Goal: Task Accomplishment & Management: Understand process/instructions

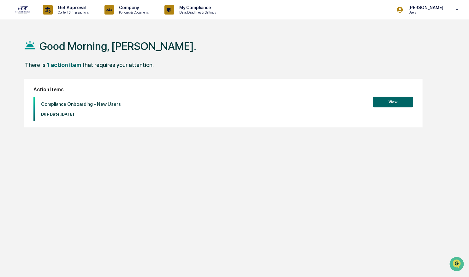
click at [382, 102] on button "View" at bounding box center [393, 102] width 40 height 11
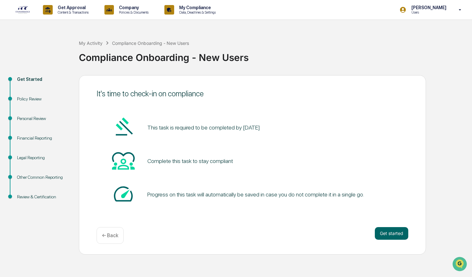
click at [259, 9] on div "Get Approval Content & Transactions Company Policies & Documents My Compliance …" at bounding box center [236, 10] width 472 height 20
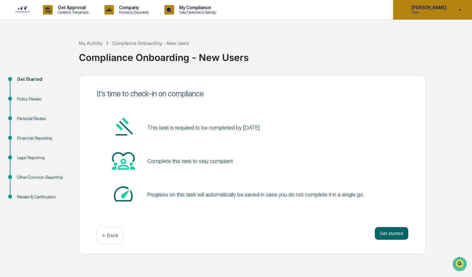
click at [432, 7] on p "[PERSON_NAME]" at bounding box center [428, 7] width 43 height 5
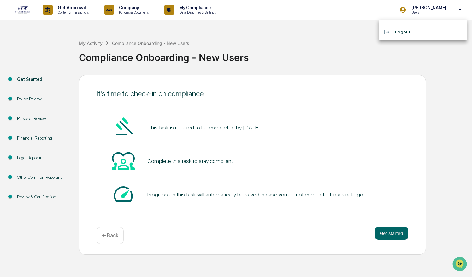
click at [341, 44] on div at bounding box center [236, 138] width 472 height 277
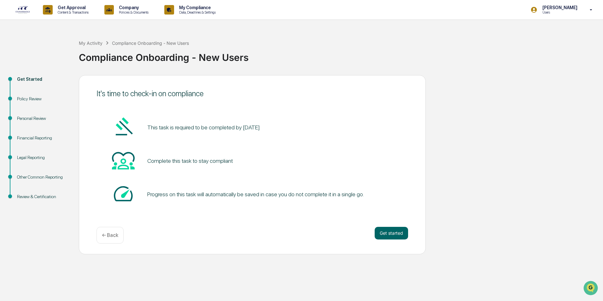
click at [416, 43] on div "My Activity Compliance Onboarding - New Users Compliance Onboarding - New Users" at bounding box center [339, 52] width 521 height 26
click at [25, 10] on img at bounding box center [22, 10] width 15 height 8
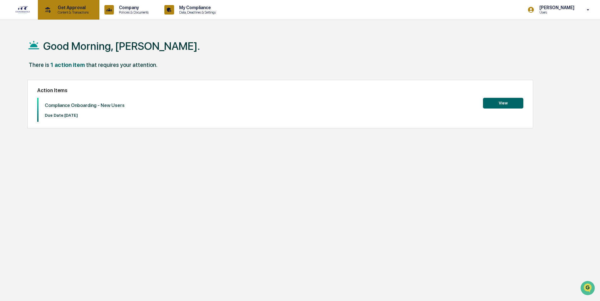
click at [78, 15] on div "Get Approval Content & Transactions" at bounding box center [67, 10] width 55 height 20
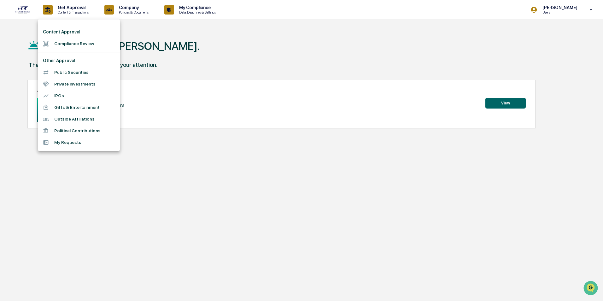
click at [180, 48] on div at bounding box center [301, 150] width 603 height 301
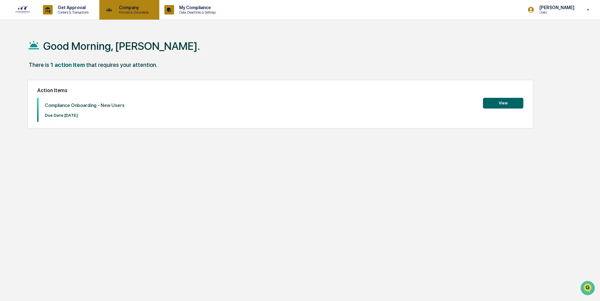
click at [136, 11] on p "Policies & Documents" at bounding box center [133, 12] width 38 height 4
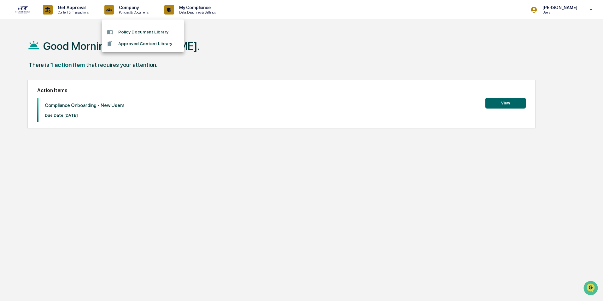
click at [202, 42] on div at bounding box center [301, 150] width 603 height 301
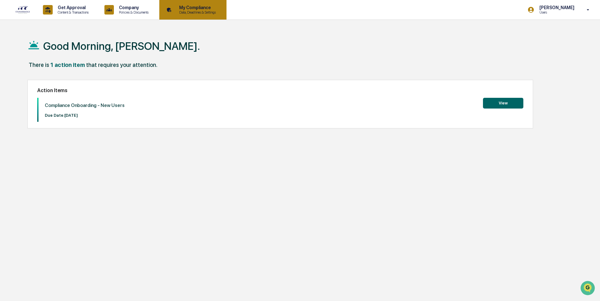
click at [193, 9] on p "My Compliance" at bounding box center [196, 7] width 45 height 5
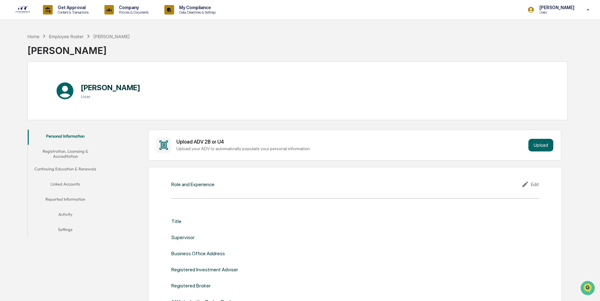
click at [81, 152] on button "Registration, Licensing & Accreditation" at bounding box center [65, 154] width 75 height 18
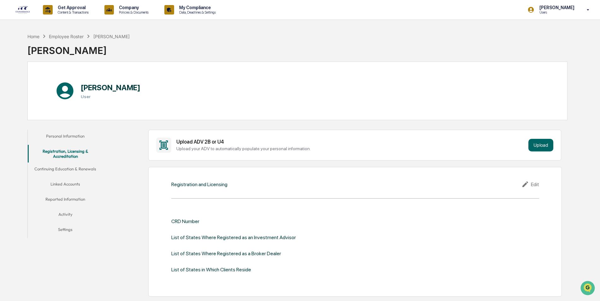
click at [85, 171] on button "Continuing Education & Renewals" at bounding box center [65, 170] width 75 height 15
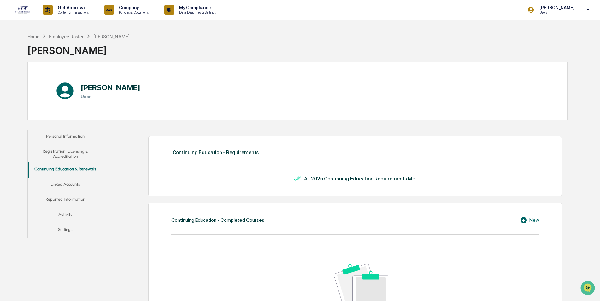
click at [70, 185] on button "Linked Accounts" at bounding box center [65, 185] width 75 height 15
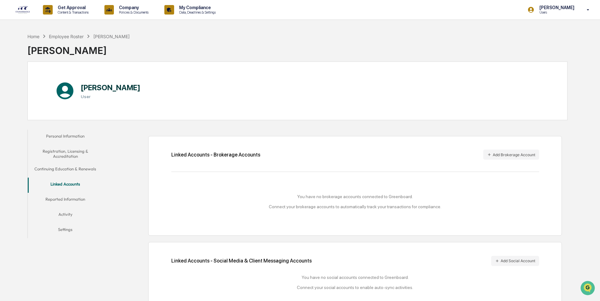
click at [75, 200] on button "Reported Information" at bounding box center [65, 200] width 75 height 15
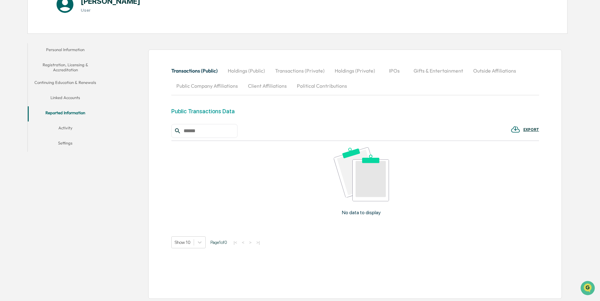
scroll to position [87, 0]
click at [68, 127] on button "Activity" at bounding box center [65, 128] width 75 height 15
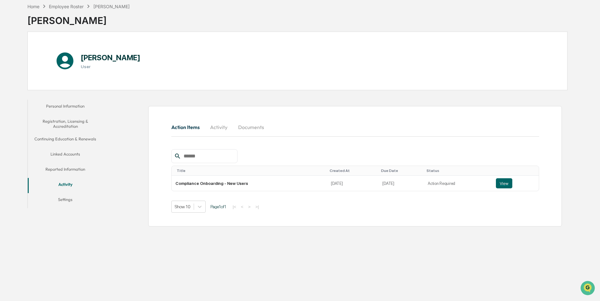
click at [69, 202] on button "Settings" at bounding box center [65, 200] width 75 height 15
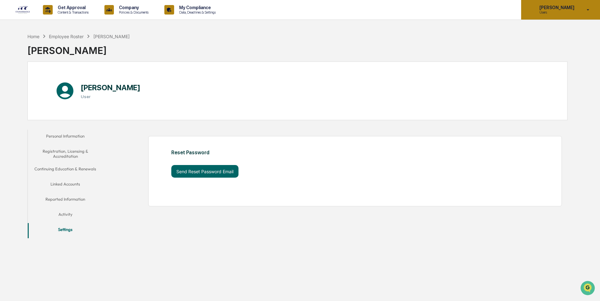
click at [469, 10] on p "[PERSON_NAME]" at bounding box center [556, 7] width 43 height 5
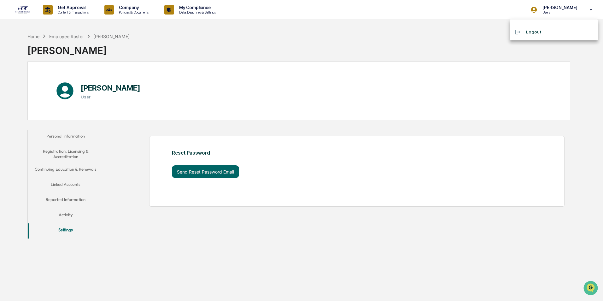
click at [421, 35] on div at bounding box center [301, 150] width 603 height 301
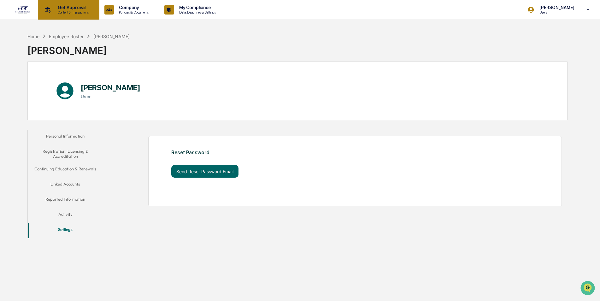
click at [80, 8] on p "Get Approval" at bounding box center [72, 7] width 39 height 5
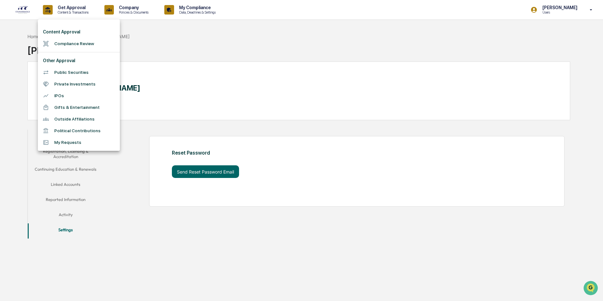
drag, startPoint x: 198, startPoint y: 40, endPoint x: 190, endPoint y: 38, distance: 7.9
click at [197, 39] on div at bounding box center [301, 150] width 603 height 301
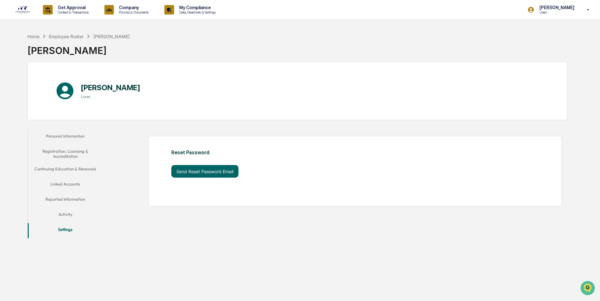
click at [29, 15] on link at bounding box center [26, 10] width 23 height 20
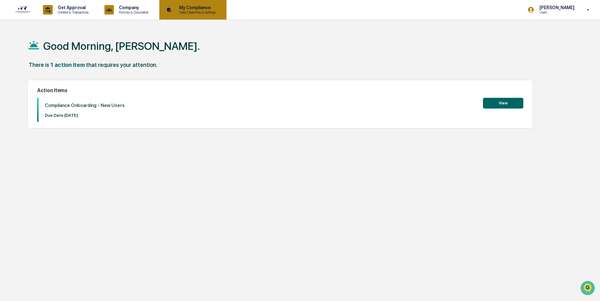
click at [201, 12] on p "Data, Deadlines & Settings" at bounding box center [196, 12] width 45 height 4
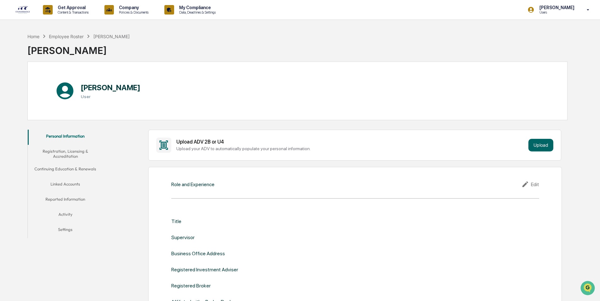
click at [67, 169] on button "Continuing Education & Renewals" at bounding box center [65, 170] width 75 height 15
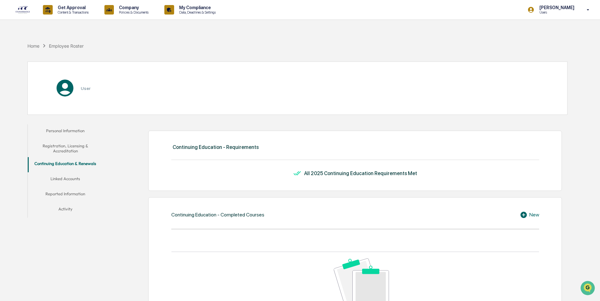
click at [73, 181] on button "Linked Accounts" at bounding box center [65, 179] width 75 height 15
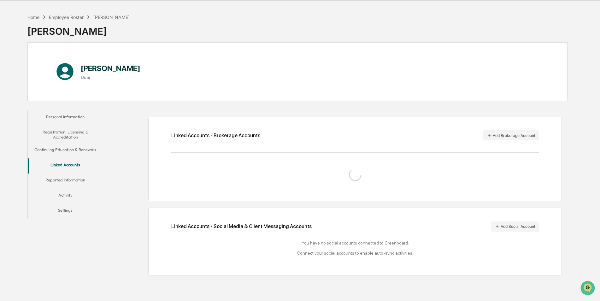
scroll to position [30, 0]
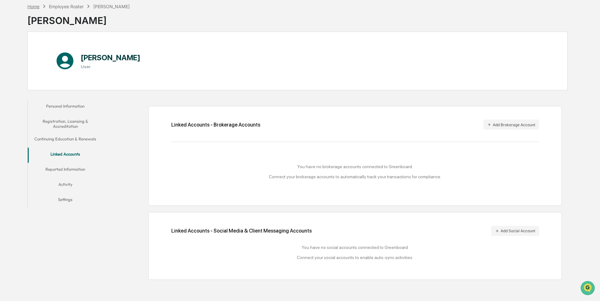
click at [37, 7] on div "Home" at bounding box center [33, 6] width 12 height 5
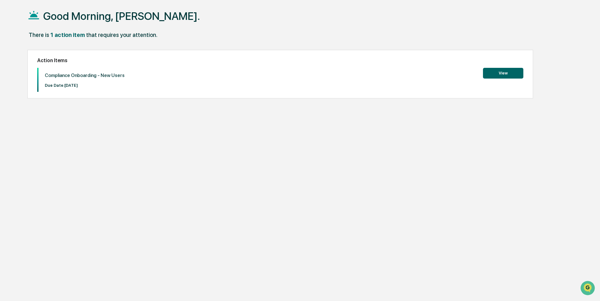
click at [469, 74] on button "View" at bounding box center [503, 73] width 40 height 11
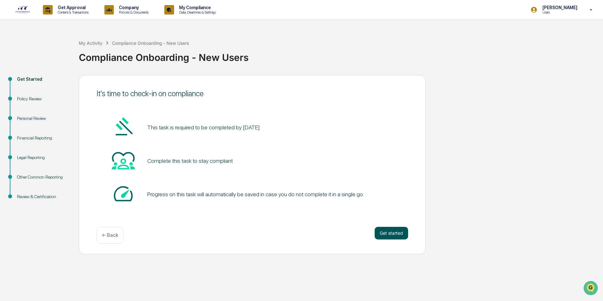
click at [398, 236] on button "Get started" at bounding box center [391, 233] width 33 height 13
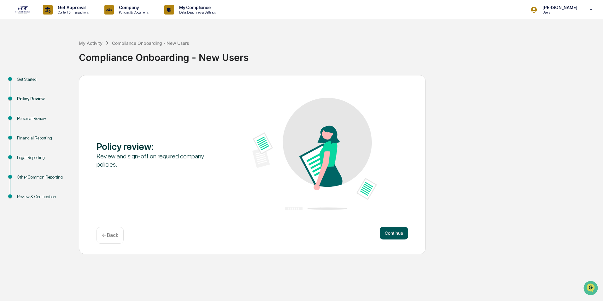
click at [402, 234] on button "Continue" at bounding box center [394, 233] width 28 height 13
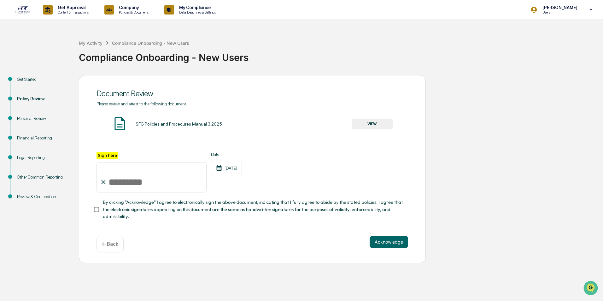
click at [373, 122] on button "VIEW" at bounding box center [372, 124] width 41 height 11
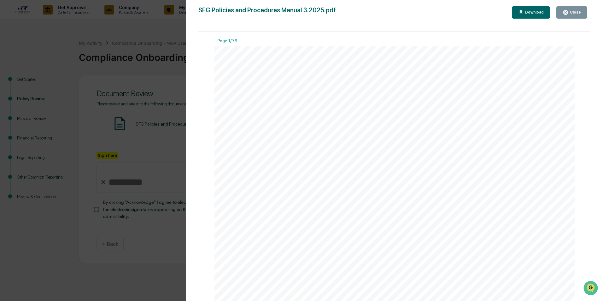
click at [469, 13] on div "Close" at bounding box center [575, 12] width 12 height 4
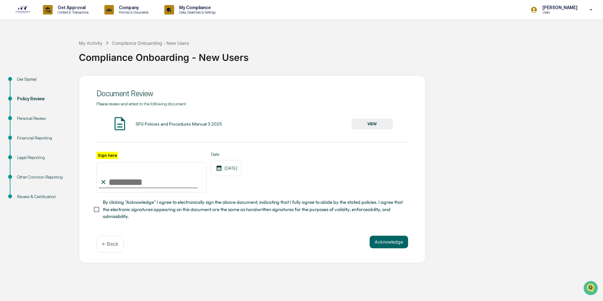
click at [469, 93] on div "Get Started Policy Review Personal Review Financial Reporting Legal Reporting O…" at bounding box center [301, 169] width 597 height 188
